Goal: Information Seeking & Learning: Learn about a topic

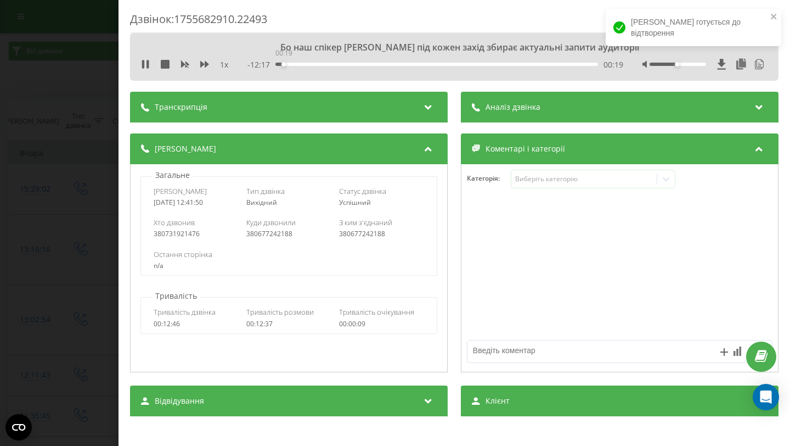
click at [283, 65] on div "00:19" at bounding box center [436, 64] width 323 height 3
click at [293, 64] on div "00:20" at bounding box center [436, 64] width 323 height 3
click at [302, 64] on div "01:05" at bounding box center [436, 64] width 323 height 3
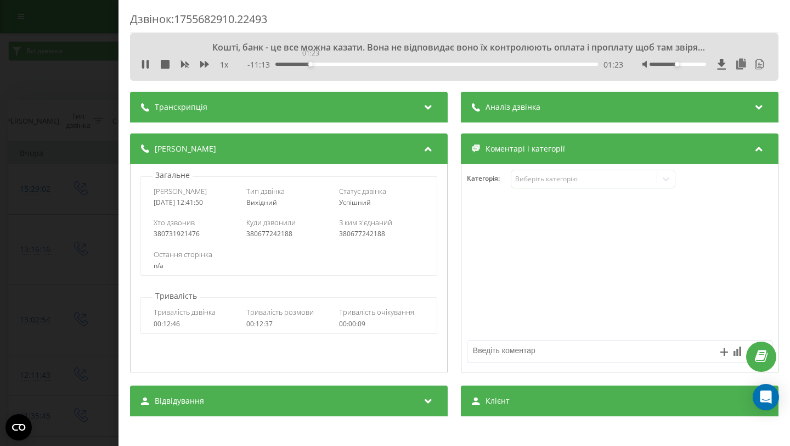
click at [309, 64] on div "01:23" at bounding box center [436, 64] width 323 height 3
click at [318, 65] on div "01:28" at bounding box center [436, 64] width 323 height 3
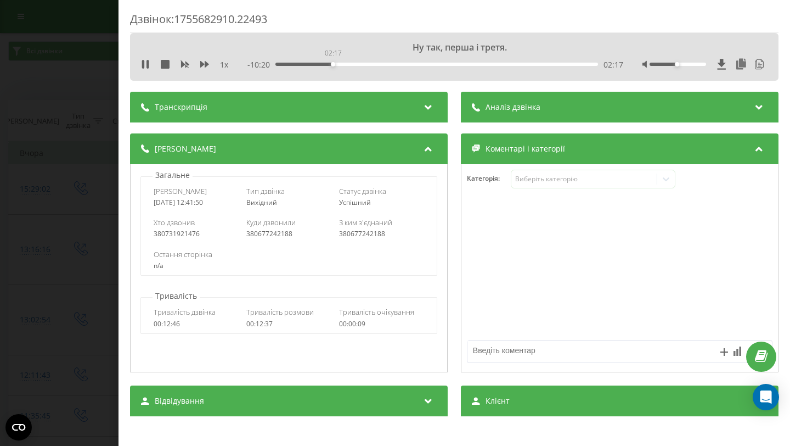
click at [332, 64] on div "02:17" at bounding box center [436, 64] width 323 height 3
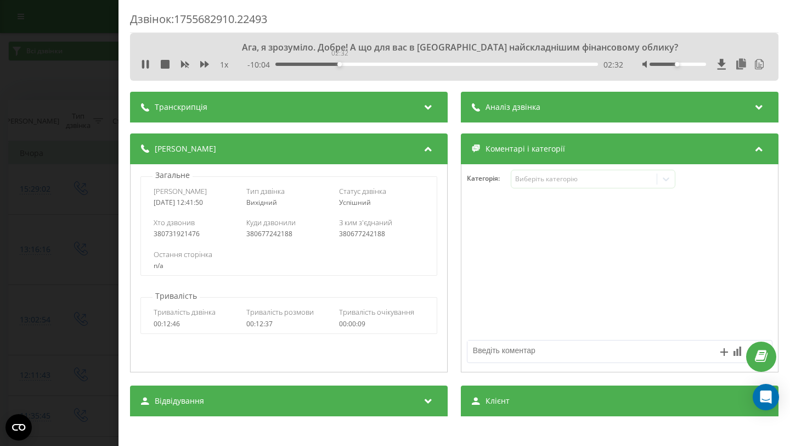
click at [339, 64] on div "02:32" at bounding box center [436, 64] width 323 height 3
click at [352, 64] on div "02:33" at bounding box center [436, 64] width 323 height 3
click at [363, 65] on div "03:31" at bounding box center [436, 64] width 323 height 3
click at [376, 64] on div "03:33" at bounding box center [436, 64] width 323 height 3
click at [373, 65] on div "03:55" at bounding box center [436, 64] width 323 height 3
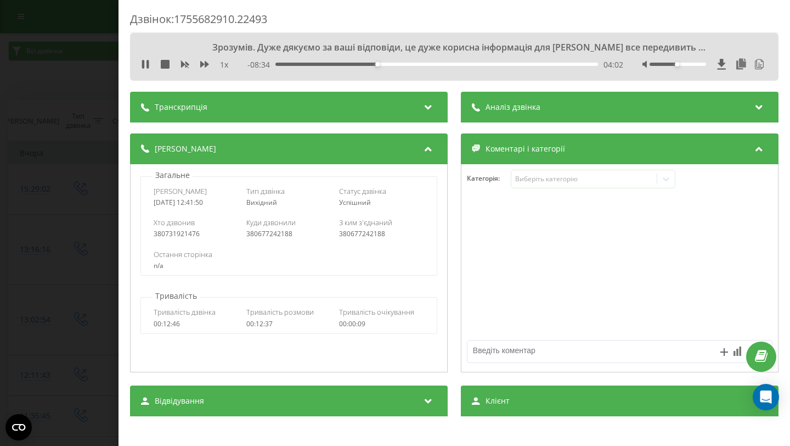
click at [52, 77] on div "Дзвінок : 1755682910.22493 Зрозумів. Дуже дякуємо за ваші відповіди, це дуже ко…" at bounding box center [395, 223] width 790 height 446
click at [291, 65] on div "00:40" at bounding box center [436, 64] width 323 height 3
click at [318, 65] on div "01:43" at bounding box center [436, 64] width 323 height 3
click at [352, 65] on div "03:04" at bounding box center [436, 64] width 323 height 3
click at [373, 63] on div "03:55" at bounding box center [436, 64] width 323 height 3
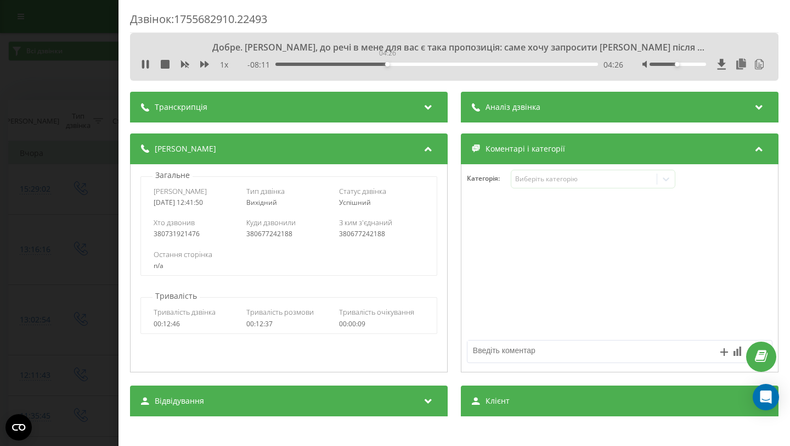
click at [386, 63] on div "04:26" at bounding box center [436, 64] width 323 height 3
click at [404, 61] on div "- 08:09 04:27 04:27" at bounding box center [435, 64] width 376 height 11
click at [404, 65] on div "05:09" at bounding box center [436, 64] width 323 height 3
click at [416, 64] on div "05:11" at bounding box center [436, 64] width 323 height 3
click at [435, 63] on div "06:21" at bounding box center [436, 64] width 323 height 3
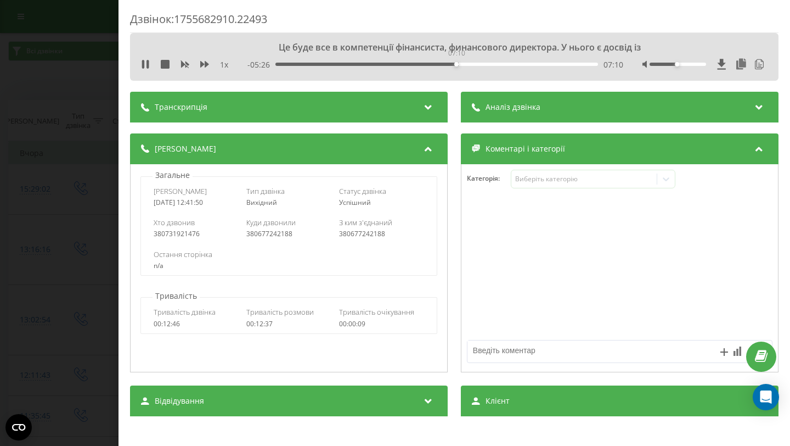
click at [455, 65] on div "07:10" at bounding box center [436, 64] width 323 height 3
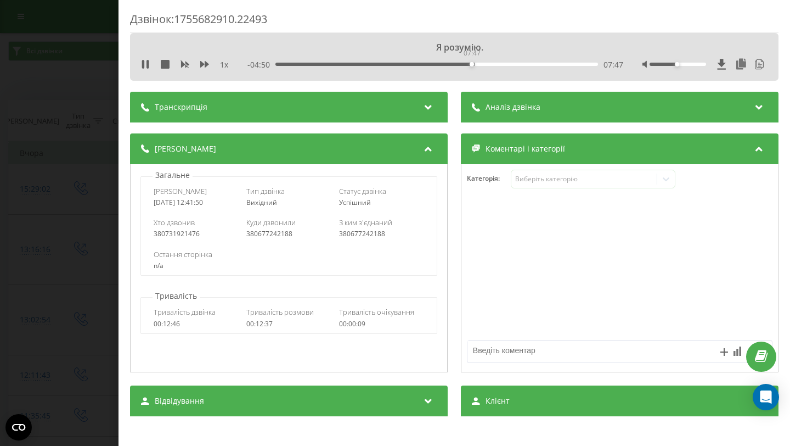
click at [471, 63] on div "07:47" at bounding box center [436, 64] width 323 height 3
click at [486, 63] on div "07:50" at bounding box center [436, 64] width 323 height 3
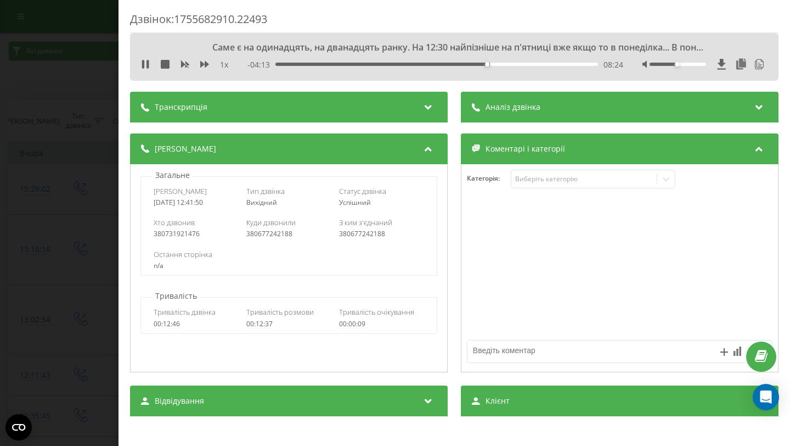
click at [498, 64] on div "08:24" at bounding box center [436, 64] width 323 height 3
click at [513, 64] on div "09:27" at bounding box center [436, 64] width 323 height 3
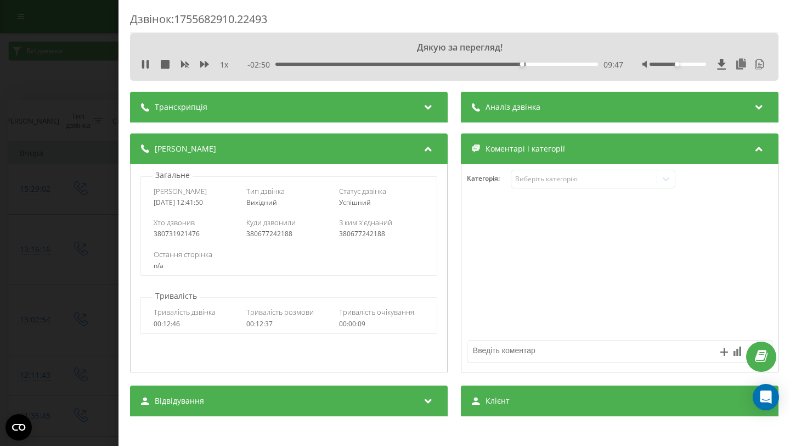
click at [527, 64] on div "09:47" at bounding box center [436, 64] width 323 height 3
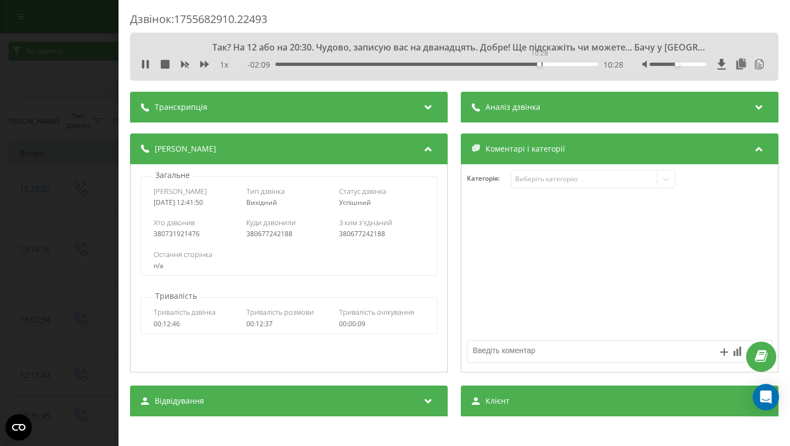
click at [538, 64] on div "10:28" at bounding box center [436, 64] width 323 height 3
click at [554, 65] on div "10:29" at bounding box center [436, 64] width 323 height 3
click at [567, 65] on div "11:05" at bounding box center [436, 64] width 323 height 3
click at [579, 64] on div "11:37" at bounding box center [436, 64] width 323 height 3
click at [361, 65] on div "03:25" at bounding box center [436, 64] width 323 height 3
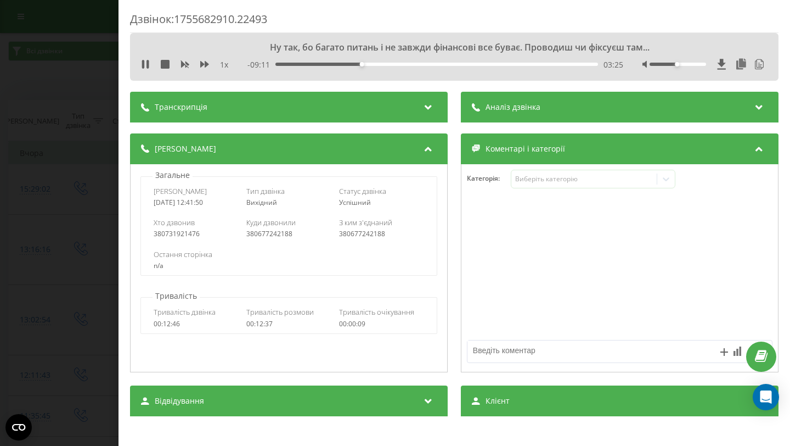
click at [380, 64] on div "03:25" at bounding box center [436, 64] width 323 height 3
click at [399, 64] on div "04:56" at bounding box center [436, 64] width 323 height 3
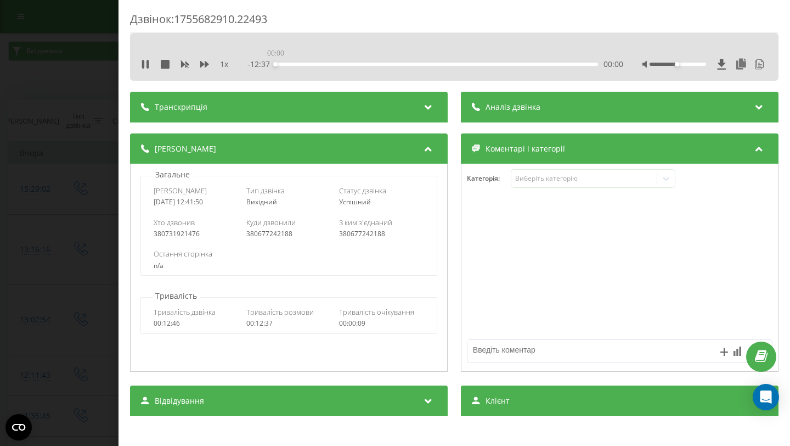
click at [360, 64] on div "00:00" at bounding box center [436, 64] width 323 height 3
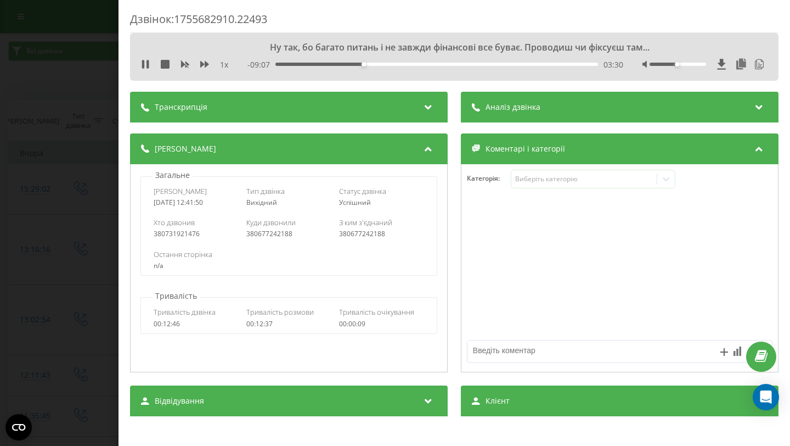
click at [369, 65] on div "03:30" at bounding box center [436, 64] width 323 height 3
click at [384, 65] on div "04:21" at bounding box center [436, 64] width 323 height 3
click at [399, 64] on div "04:22" at bounding box center [436, 64] width 323 height 3
click at [433, 65] on div "06:17" at bounding box center [436, 64] width 323 height 3
click at [458, 65] on div "07:17" at bounding box center [436, 64] width 323 height 3
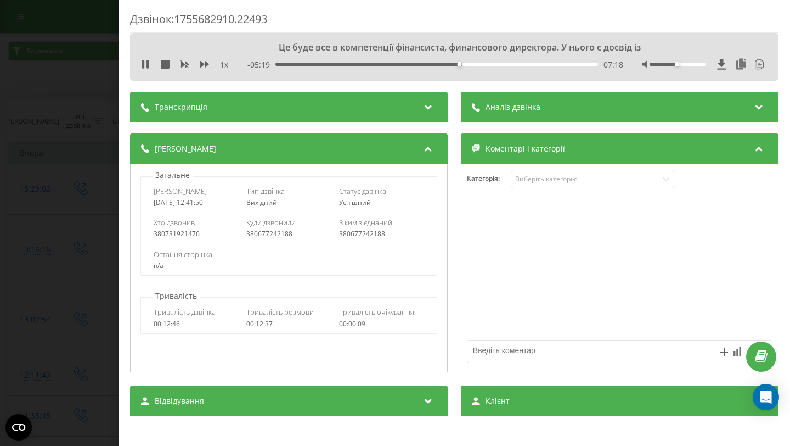
click at [485, 64] on div "07:18" at bounding box center [436, 64] width 323 height 3
click at [503, 63] on div "09:03" at bounding box center [436, 64] width 323 height 3
click at [513, 61] on div "- 03:29 09:08 09:08" at bounding box center [435, 64] width 376 height 11
click at [521, 63] on div "09:46" at bounding box center [436, 64] width 323 height 3
click at [545, 64] on div "10:43" at bounding box center [436, 64] width 323 height 3
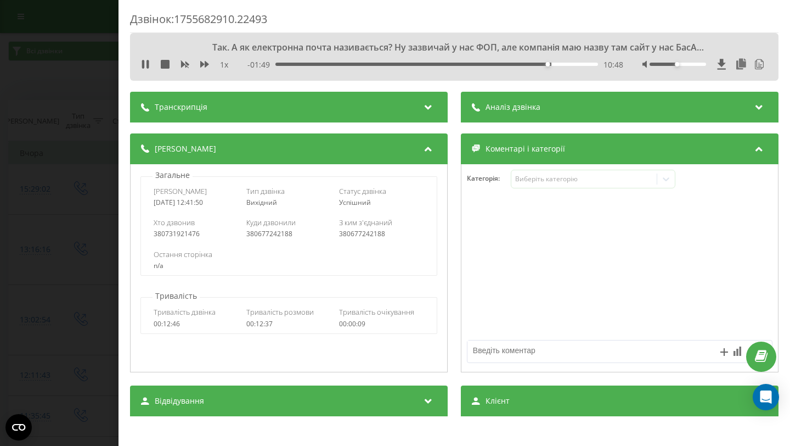
click at [554, 61] on div "- 01:49 10:48 10:48" at bounding box center [435, 64] width 376 height 11
click at [556, 63] on div "11:11" at bounding box center [436, 64] width 323 height 3
click at [145, 67] on icon at bounding box center [145, 64] width 9 height 9
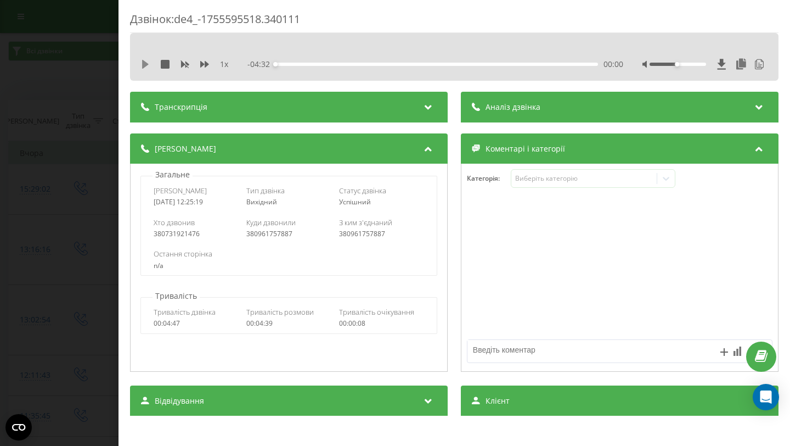
click at [144, 65] on icon at bounding box center [145, 64] width 7 height 9
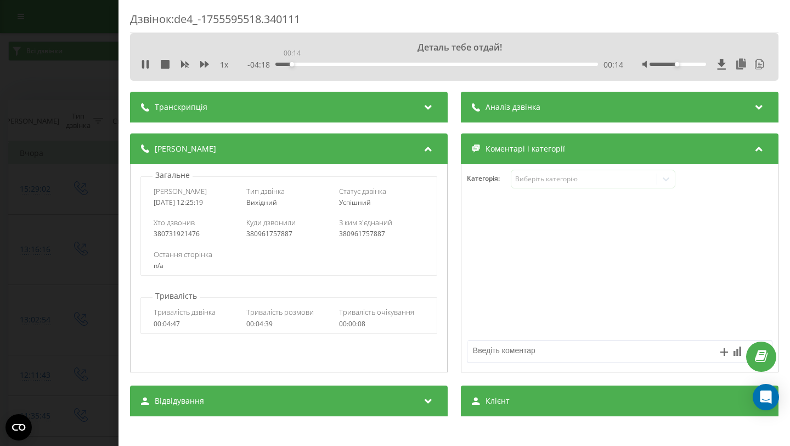
click at [291, 63] on div "00:14" at bounding box center [436, 64] width 323 height 3
click at [311, 64] on div "00:19" at bounding box center [436, 64] width 323 height 3
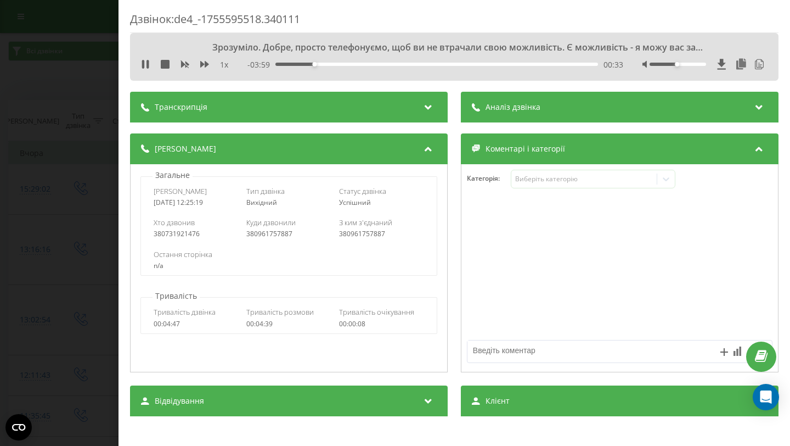
click at [321, 63] on div "00:33" at bounding box center [436, 64] width 323 height 3
click at [334, 66] on div "- 03:52 00:40 00:40" at bounding box center [435, 64] width 376 height 11
click at [339, 63] on div "00:55" at bounding box center [436, 64] width 323 height 3
click at [353, 63] on div "01:07" at bounding box center [436, 64] width 323 height 3
click at [365, 64] on div "01:07" at bounding box center [436, 64] width 323 height 3
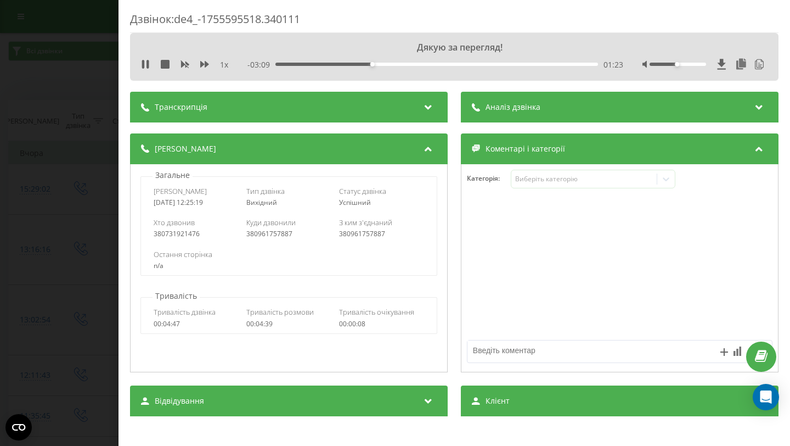
click at [379, 63] on div "01:23" at bounding box center [436, 64] width 323 height 3
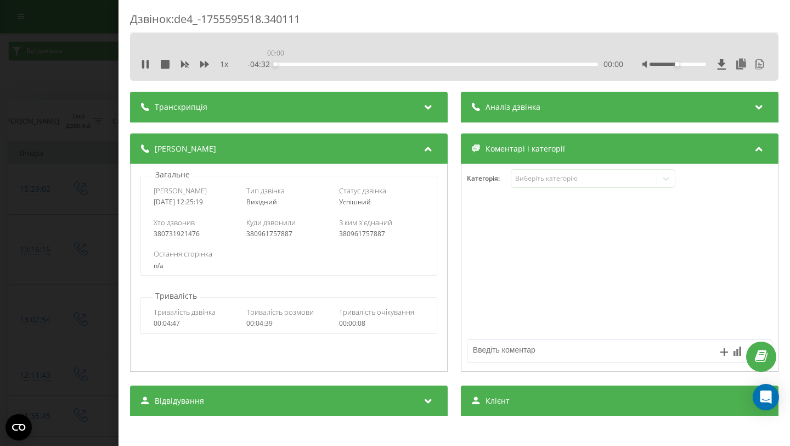
click at [392, 63] on div "00:00" at bounding box center [436, 64] width 323 height 3
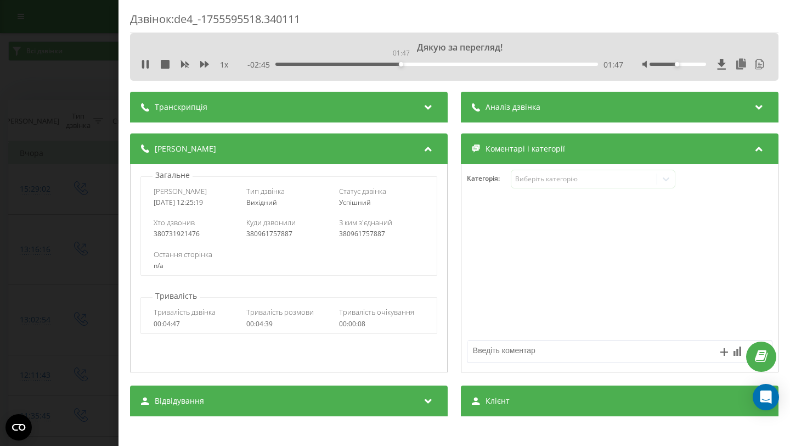
click at [400, 63] on div "01:47" at bounding box center [436, 64] width 323 height 3
click at [438, 64] on div "02:20" at bounding box center [436, 64] width 323 height 3
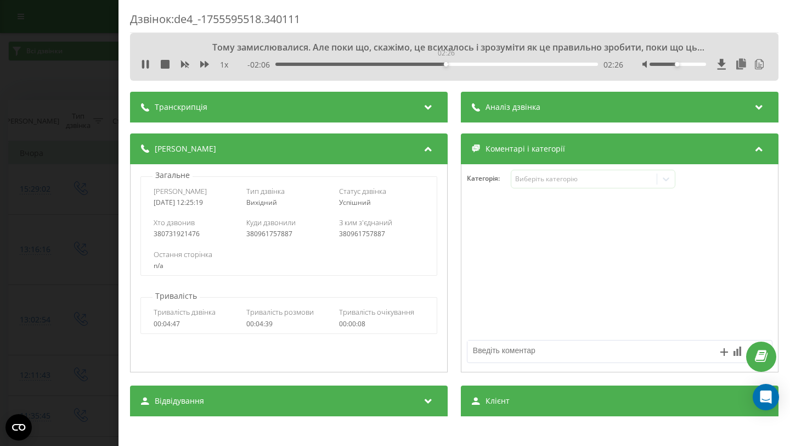
click at [445, 64] on div "02:26" at bounding box center [436, 64] width 323 height 3
click at [449, 64] on div "02:27" at bounding box center [436, 64] width 323 height 3
click at [464, 64] on div "02:37" at bounding box center [436, 64] width 323 height 3
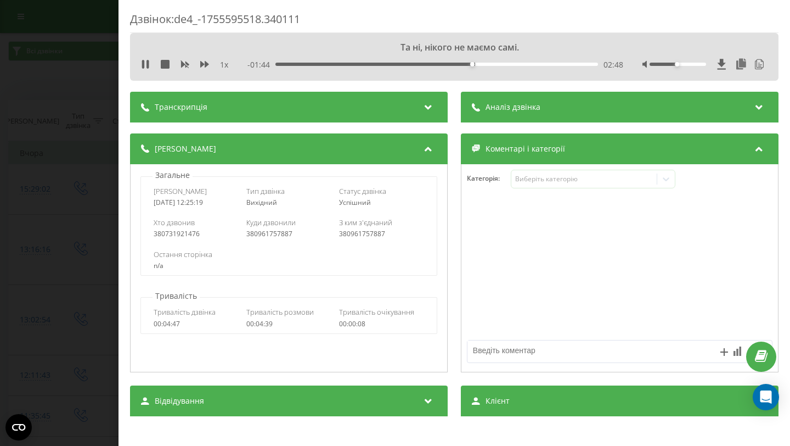
click at [482, 64] on div "02:48" at bounding box center [436, 64] width 323 height 3
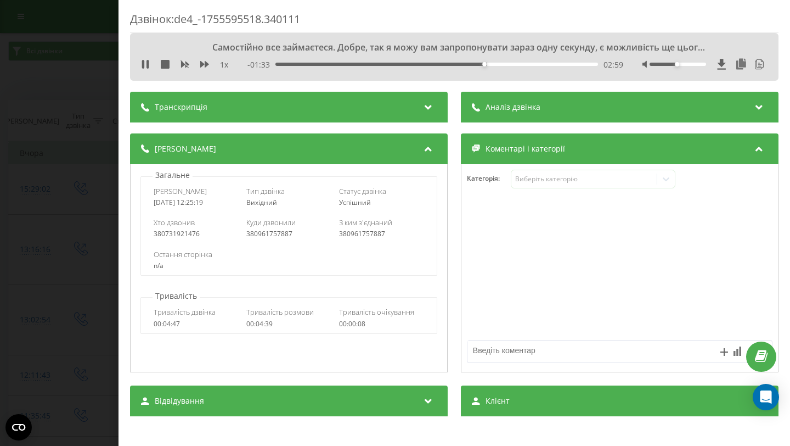
click at [492, 65] on div "02:59" at bounding box center [436, 64] width 323 height 3
click at [502, 65] on div "03:06" at bounding box center [436, 64] width 323 height 3
click at [514, 65] on div "03:15" at bounding box center [436, 64] width 323 height 3
click at [530, 64] on div "03:25" at bounding box center [436, 64] width 323 height 3
click at [560, 65] on div "04:04" at bounding box center [436, 64] width 323 height 3
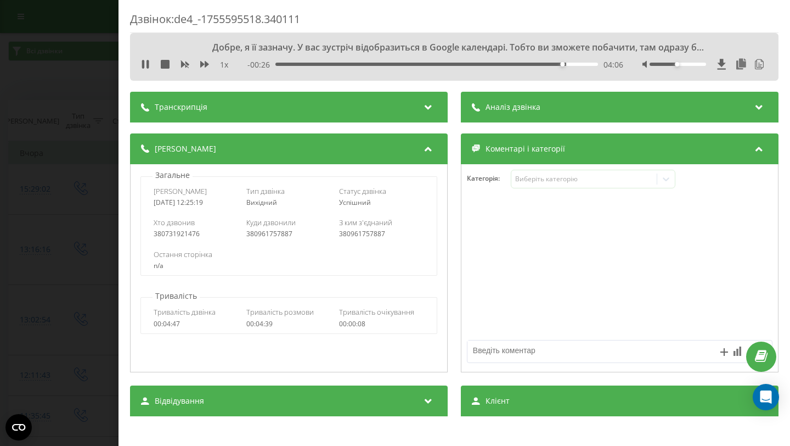
click at [388, 66] on div "- 00:26 04:06 04:06" at bounding box center [435, 64] width 376 height 11
click at [382, 64] on div "04:06" at bounding box center [436, 64] width 323 height 3
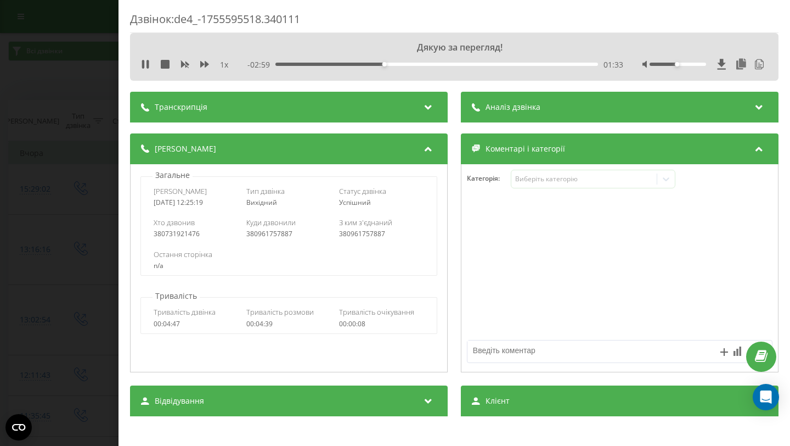
click at [397, 64] on div "01:33" at bounding box center [436, 64] width 323 height 3
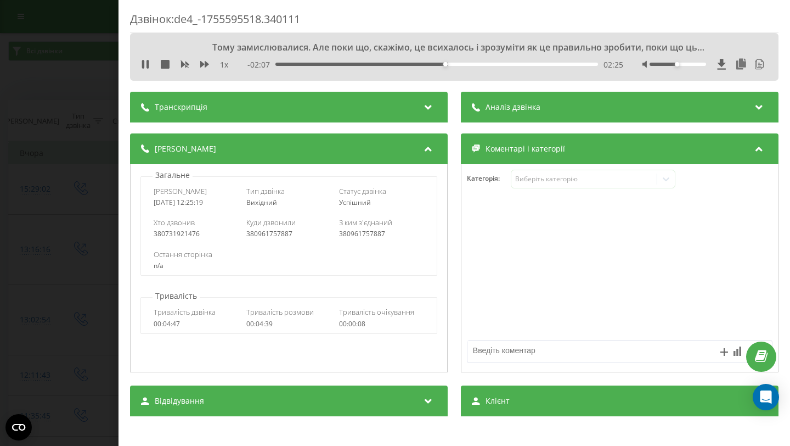
click at [452, 64] on div "02:25" at bounding box center [436, 64] width 323 height 3
click at [465, 64] on div "02:43" at bounding box center [436, 64] width 323 height 3
click at [477, 64] on div "02:53" at bounding box center [436, 64] width 323 height 3
click at [492, 64] on div "02:54" at bounding box center [436, 64] width 323 height 3
click at [520, 63] on div "03:06" at bounding box center [436, 64] width 323 height 3
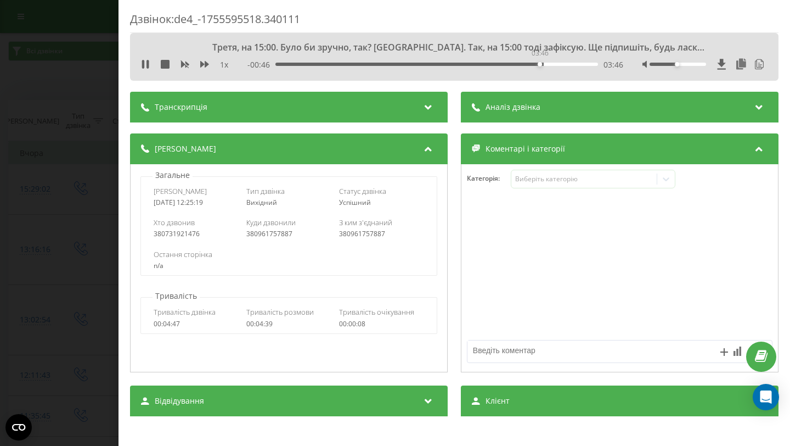
drag, startPoint x: 539, startPoint y: 63, endPoint x: 564, endPoint y: 63, distance: 25.2
click at [541, 64] on div "03:46" at bounding box center [436, 64] width 323 height 3
click at [566, 63] on div "03:51" at bounding box center [436, 64] width 323 height 3
click at [142, 61] on icon at bounding box center [143, 64] width 2 height 9
